Goal: Task Accomplishment & Management: Manage account settings

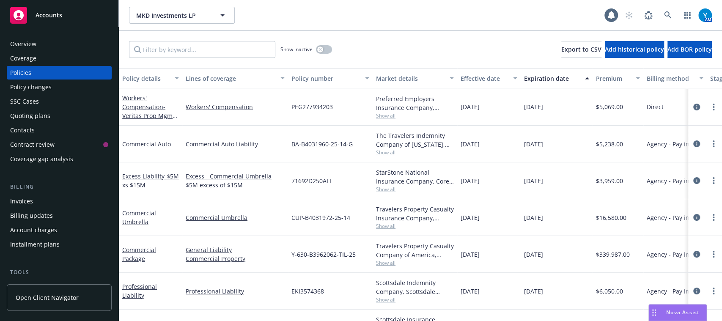
click at [66, 25] on link "Accounts" at bounding box center [59, 15] width 105 height 24
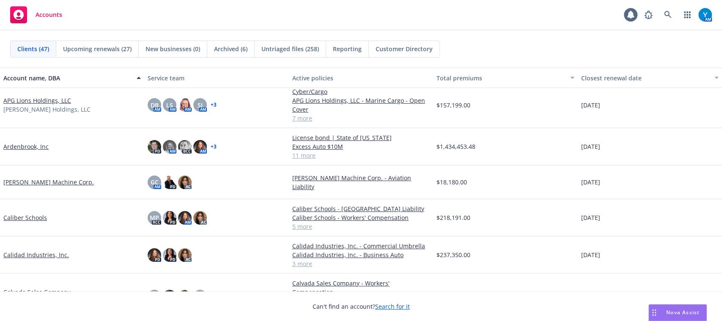
scroll to position [186, 0]
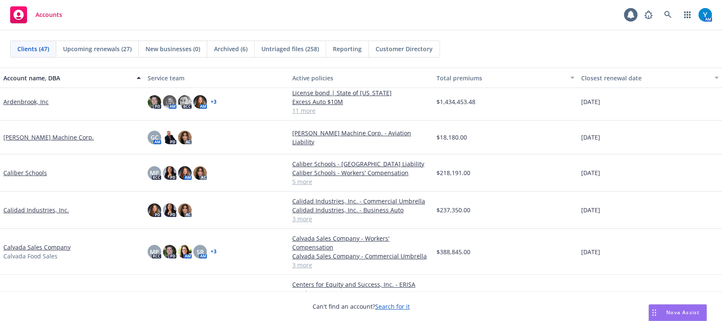
click at [22, 173] on link "Caliber Schools" at bounding box center [25, 172] width 44 height 9
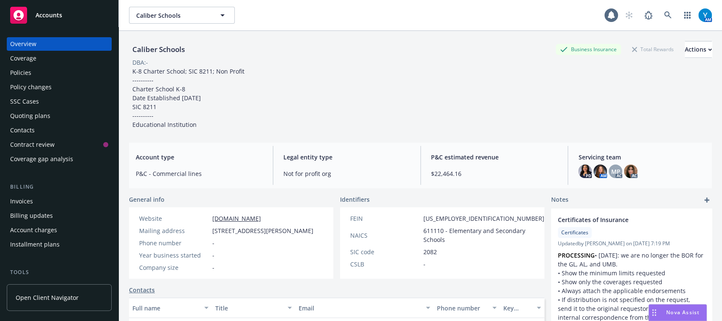
click at [56, 76] on div "Policies" at bounding box center [59, 73] width 98 height 14
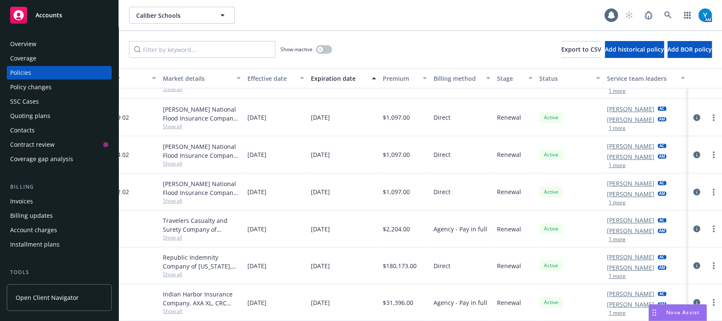
scroll to position [35, 222]
click at [77, 14] on div "Accounts" at bounding box center [59, 15] width 98 height 17
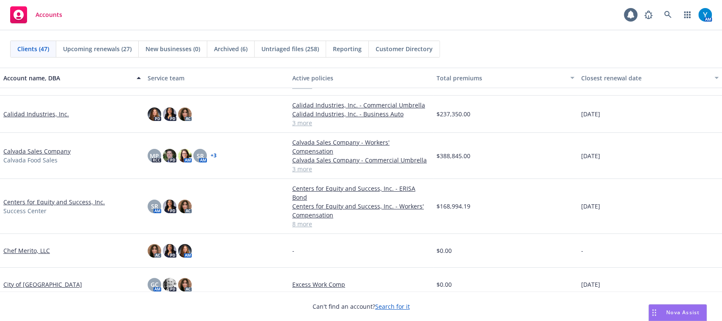
scroll to position [269, 0]
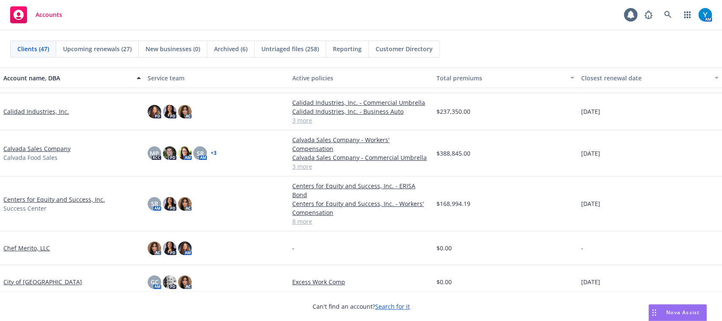
click at [52, 107] on link "Calidad Industries, Inc." at bounding box center [36, 111] width 66 height 9
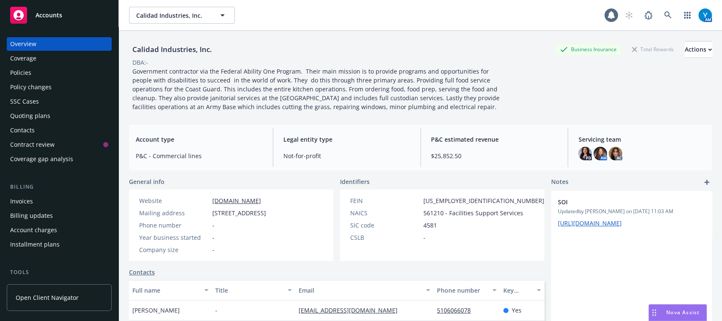
click at [31, 69] on div "Policies" at bounding box center [59, 73] width 98 height 14
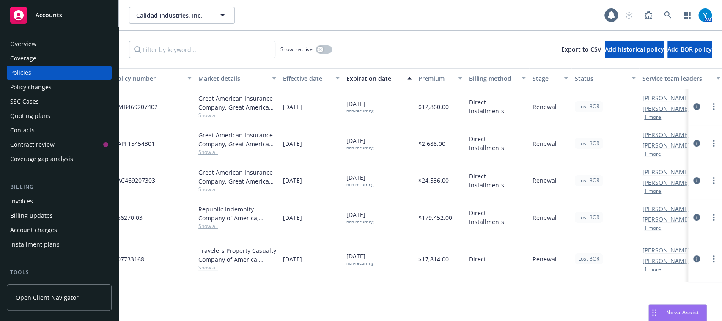
scroll to position [0, 213]
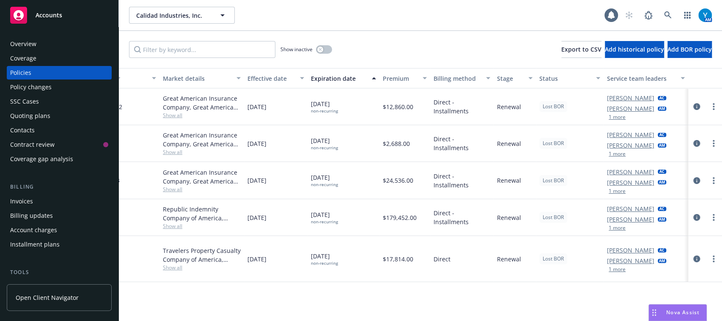
click at [59, 12] on span "Accounts" at bounding box center [49, 15] width 27 height 7
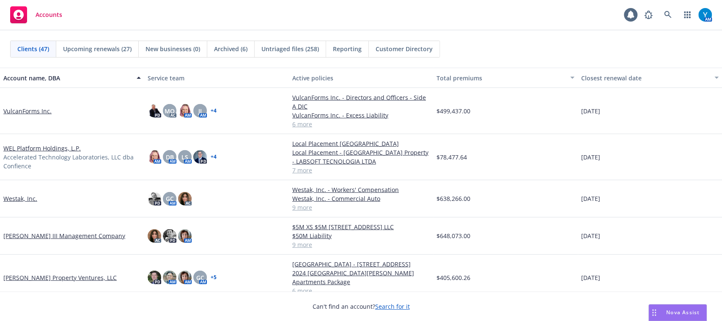
scroll to position [1433, 0]
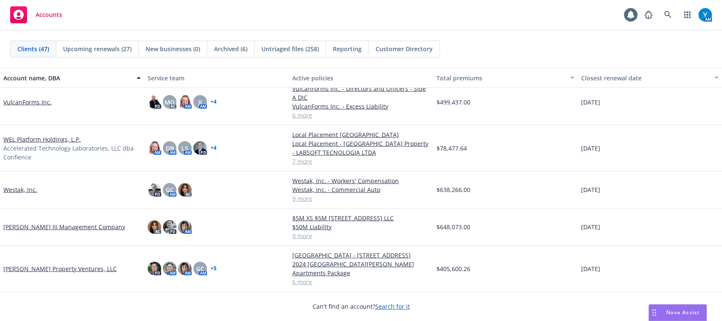
click at [480, 16] on div "Accounts 1 AM" at bounding box center [361, 15] width 722 height 30
click at [667, 15] on icon at bounding box center [668, 15] width 8 height 8
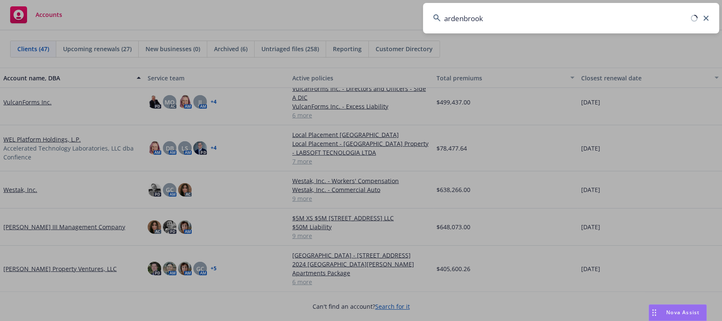
type input "ardenbrook"
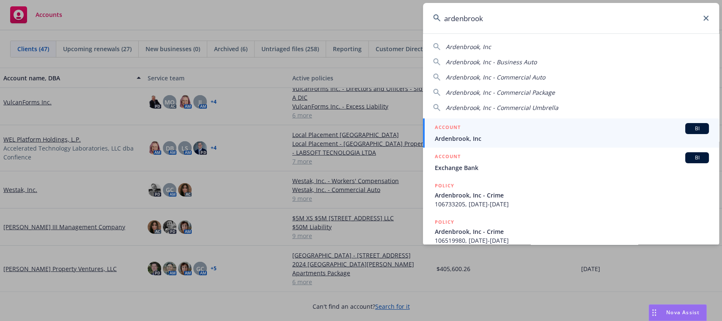
click at [530, 135] on span "Ardenbrook, Inc" at bounding box center [572, 138] width 274 height 9
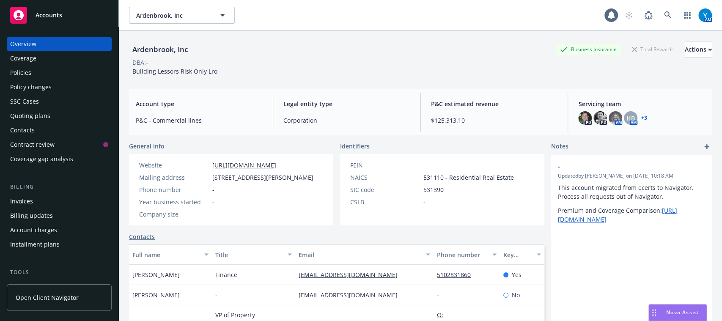
click at [45, 203] on div "Invoices" at bounding box center [59, 202] width 98 height 14
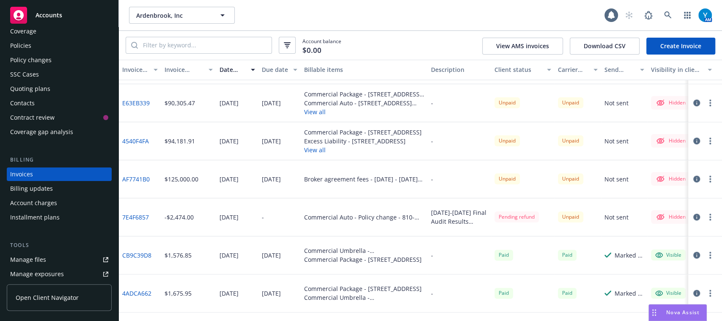
scroll to position [799, 0]
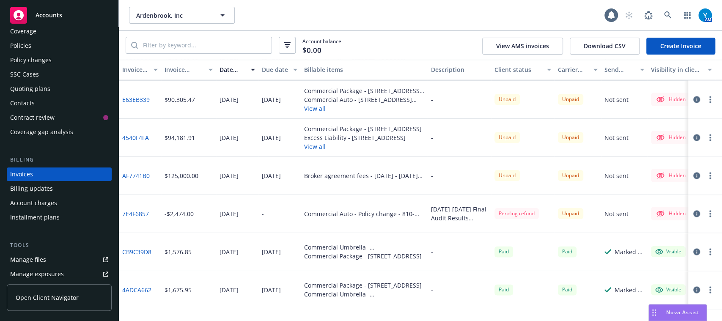
click at [53, 200] on div "Account charges" at bounding box center [33, 203] width 47 height 14
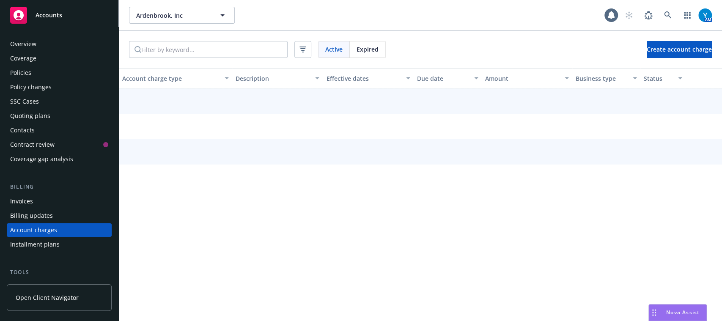
scroll to position [56, 0]
